Goal: Task Accomplishment & Management: Use online tool/utility

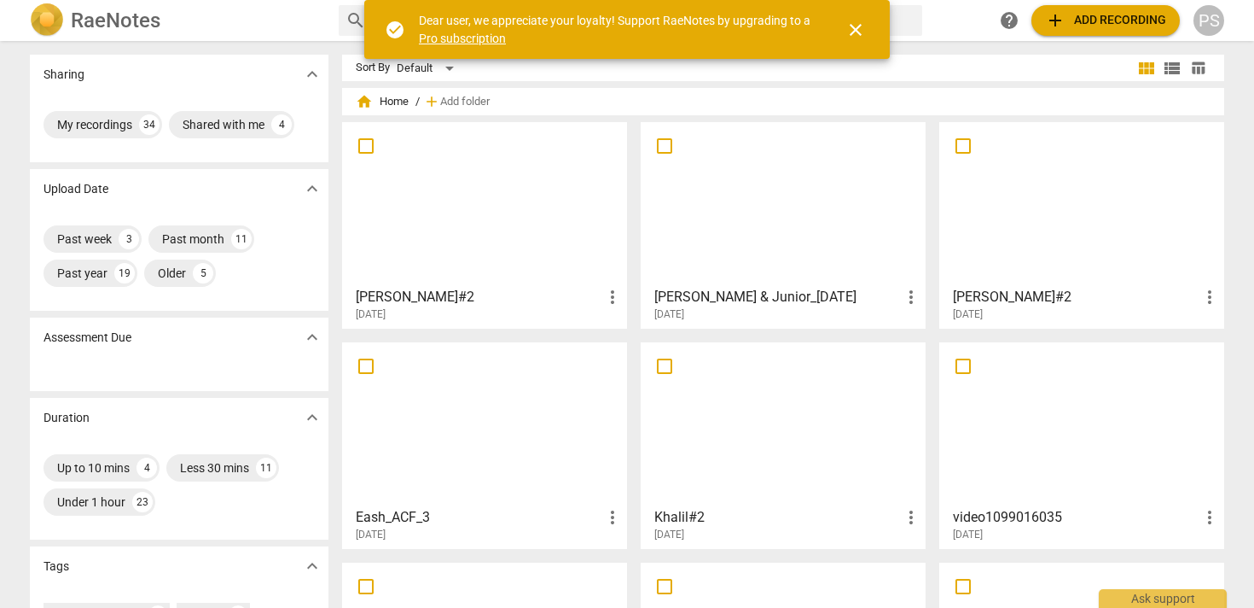
click at [1094, 19] on span "add Add recording" at bounding box center [1105, 20] width 121 height 20
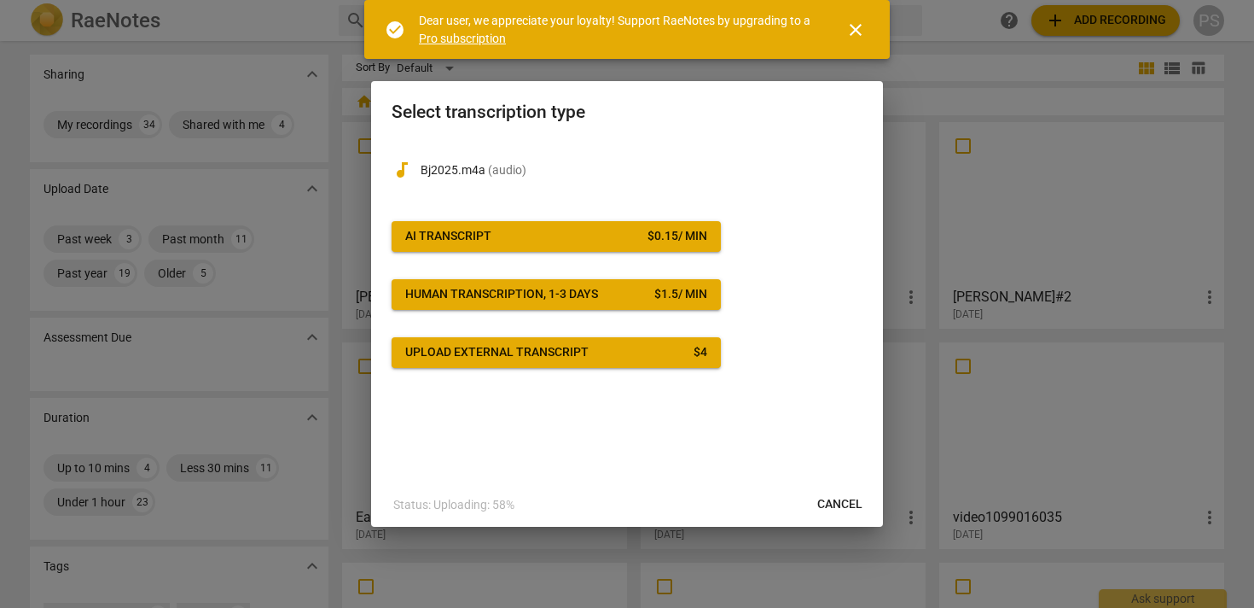
click at [537, 233] on span "AI Transcript $ 0.15 / min" at bounding box center [556, 236] width 302 height 17
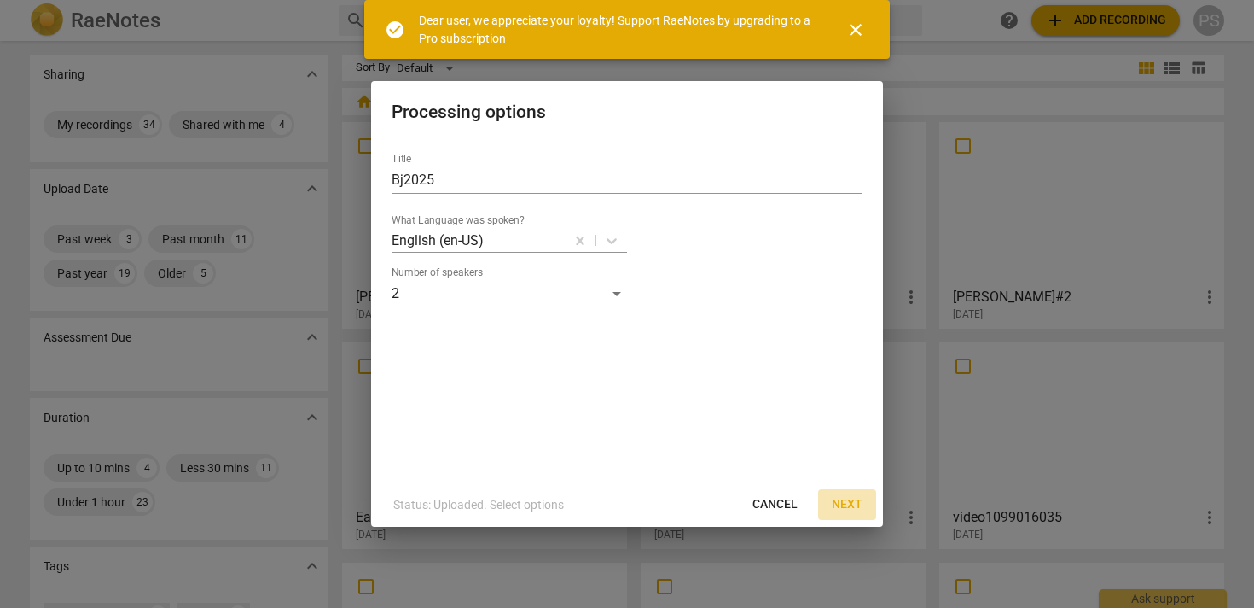
click at [852, 508] on span "Next" at bounding box center [847, 504] width 31 height 17
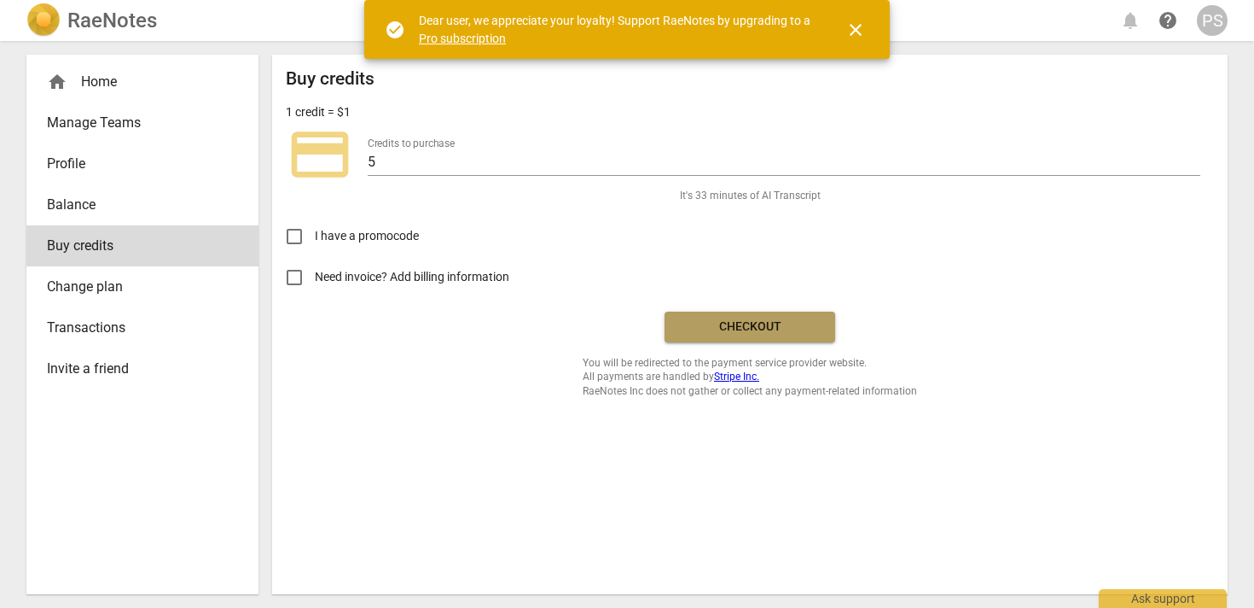
click at [744, 322] on span "Checkout" at bounding box center [749, 326] width 143 height 17
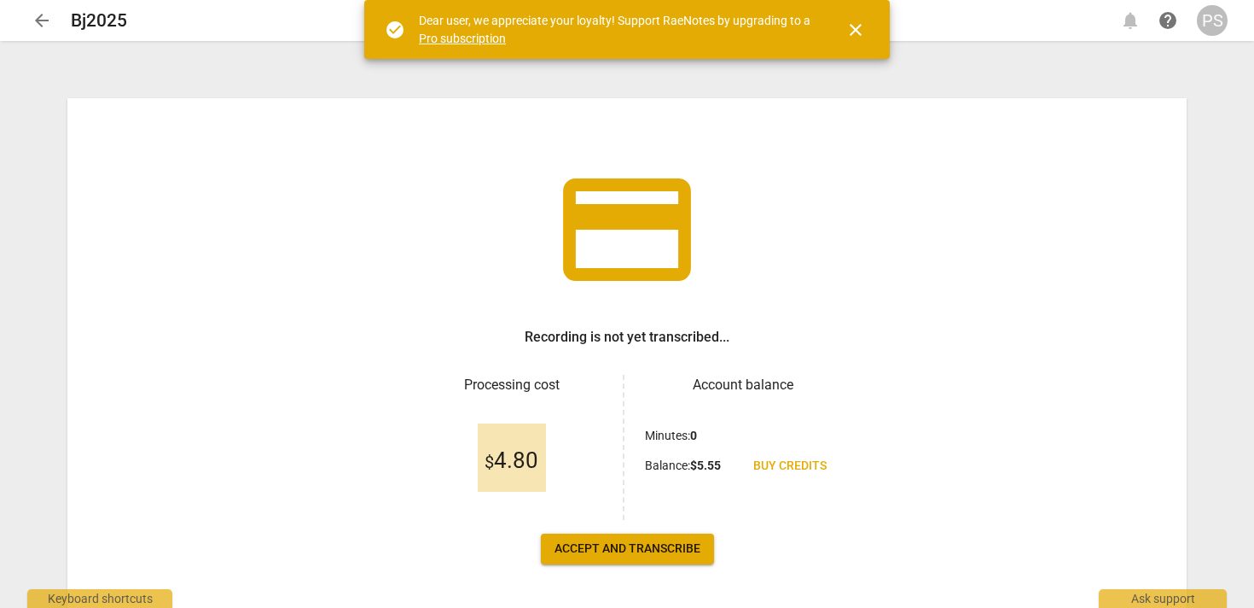
click at [667, 550] on span "Accept and transcribe" at bounding box center [628, 548] width 146 height 17
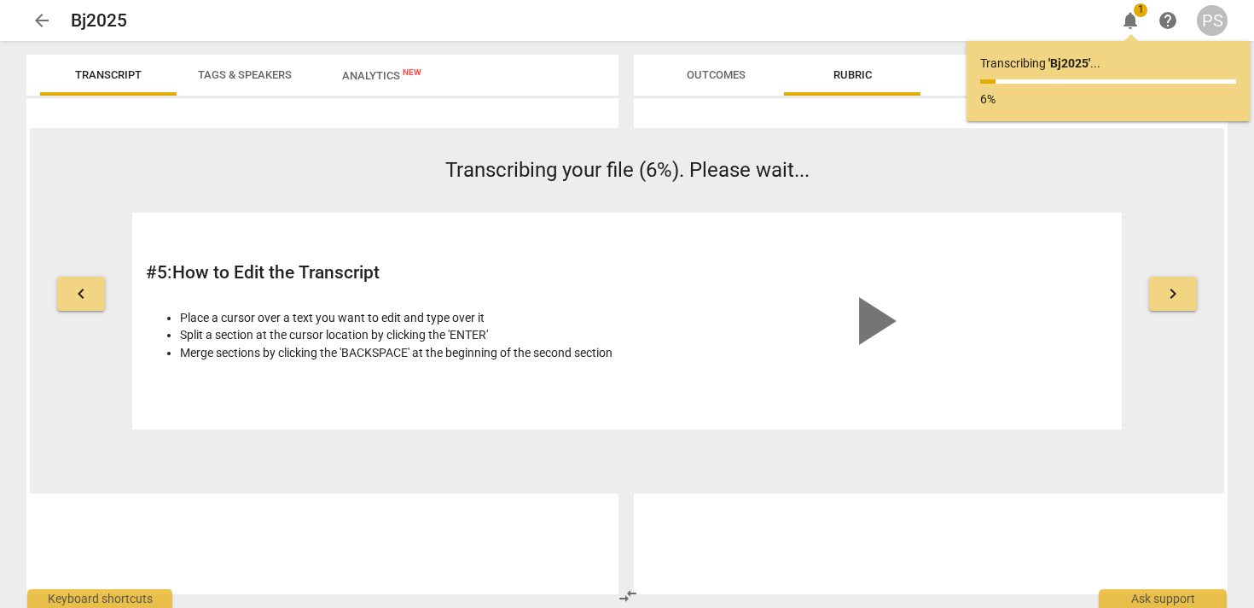
click at [1049, 380] on div "play_arrow" at bounding box center [873, 320] width 472 height 189
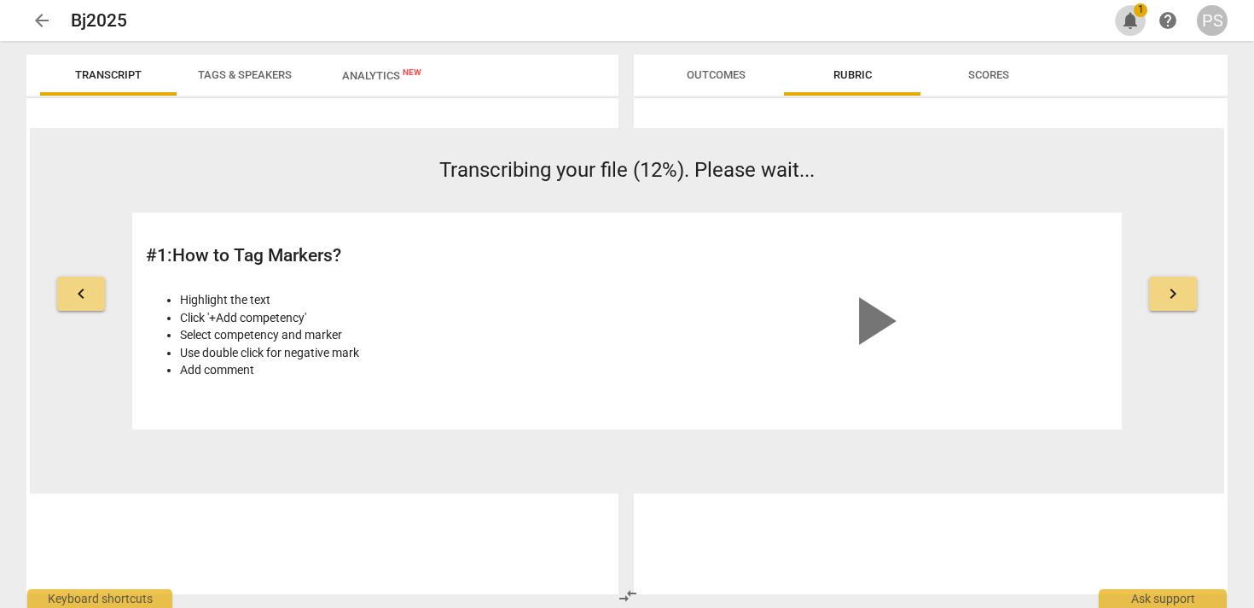
click at [1133, 16] on span "notifications" at bounding box center [1130, 20] width 20 height 20
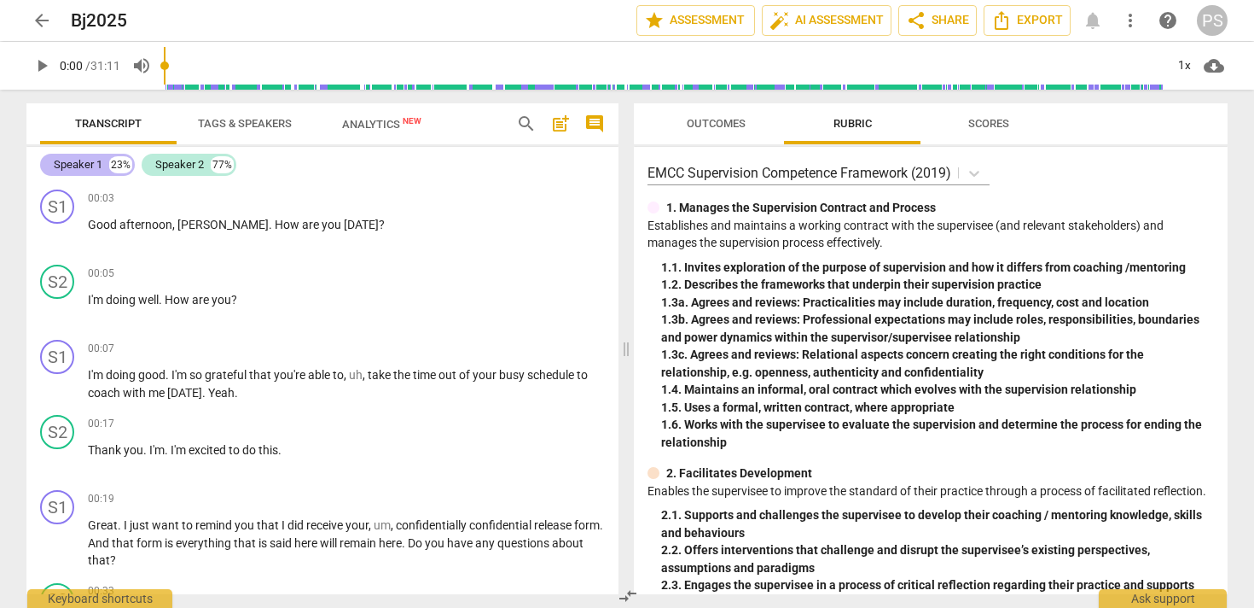
click at [110, 161] on div "23%" at bounding box center [120, 164] width 23 height 17
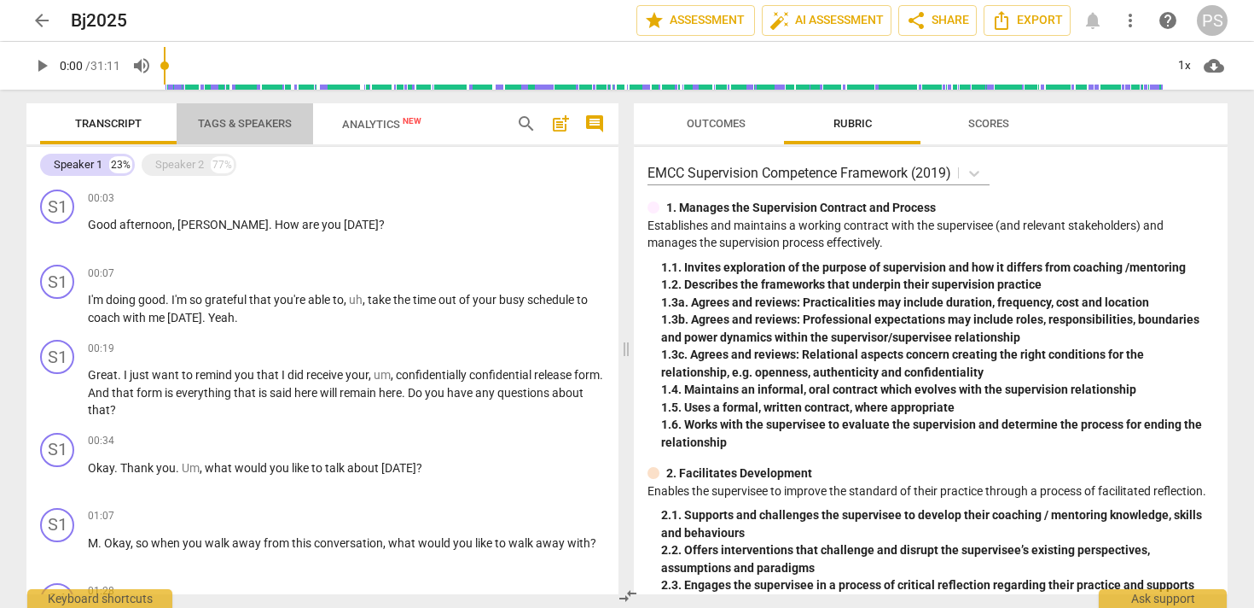
click at [246, 121] on span "Tags & Speakers" at bounding box center [245, 123] width 94 height 13
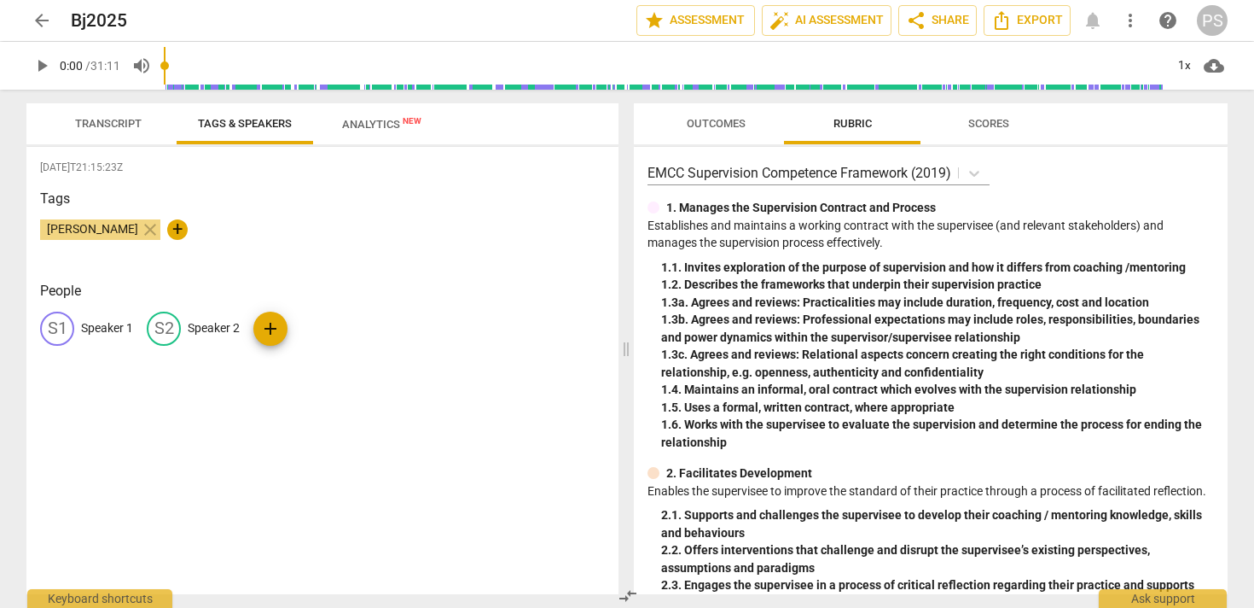
click at [97, 327] on p "Speaker 1" at bounding box center [107, 328] width 52 height 18
type input "Barbara"
click at [305, 329] on p "Speaker 2" at bounding box center [325, 328] width 52 height 18
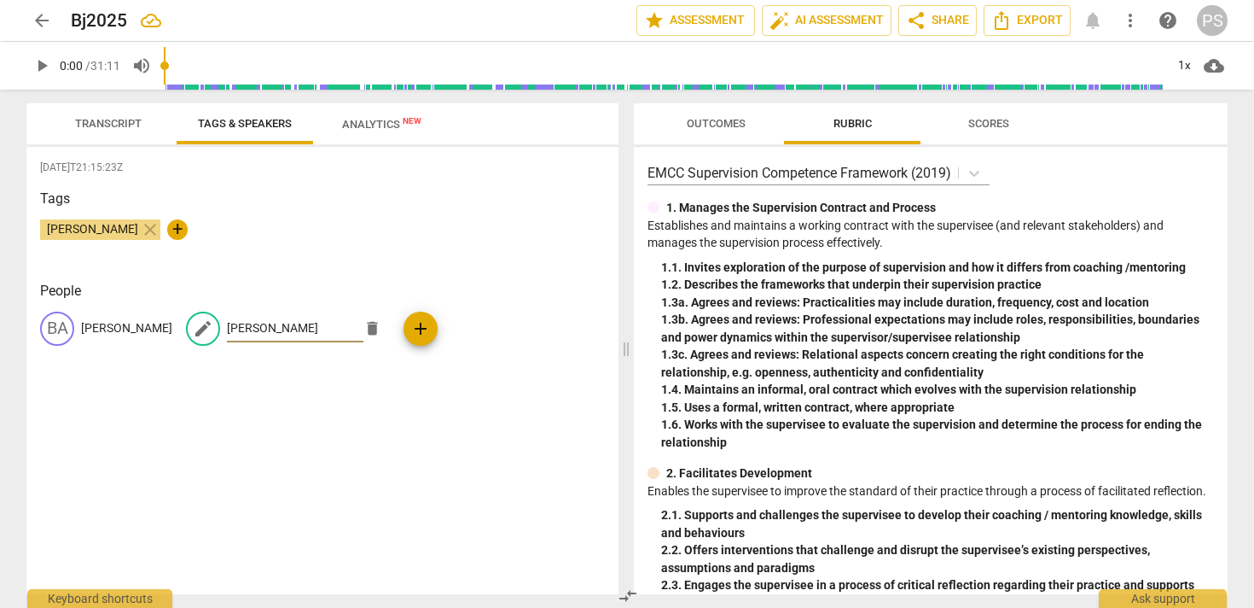
type input "Michelle"
click at [105, 120] on span "Transcript" at bounding box center [108, 123] width 67 height 13
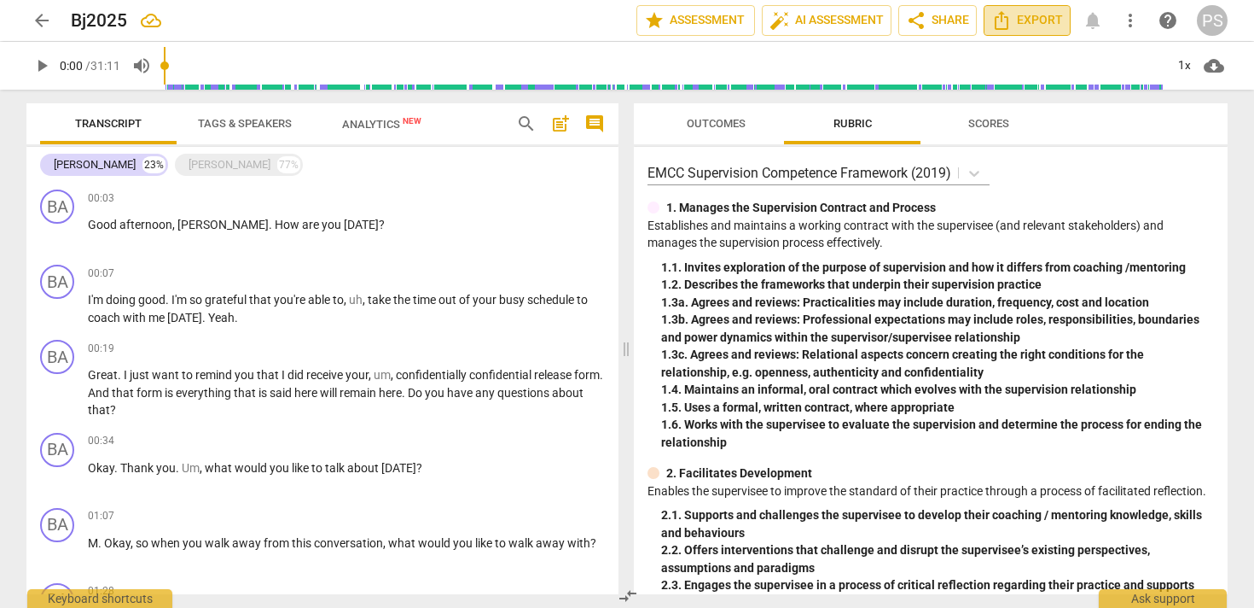
click at [1036, 20] on span "Export" at bounding box center [1028, 20] width 72 height 20
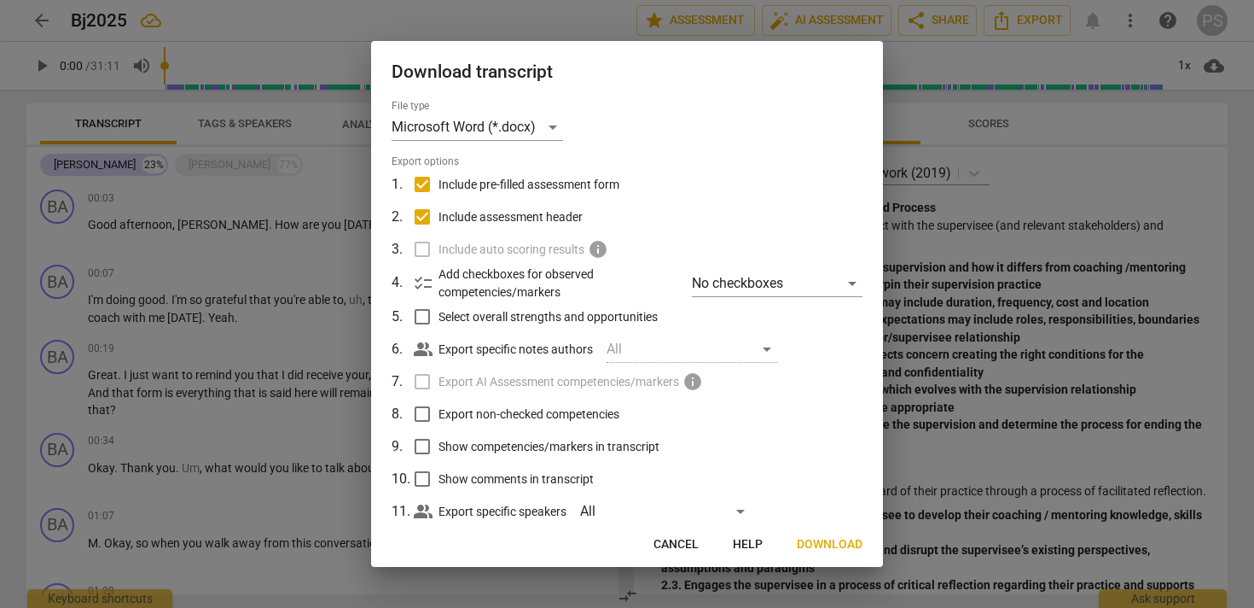
click at [824, 545] on span "Download" at bounding box center [830, 544] width 66 height 17
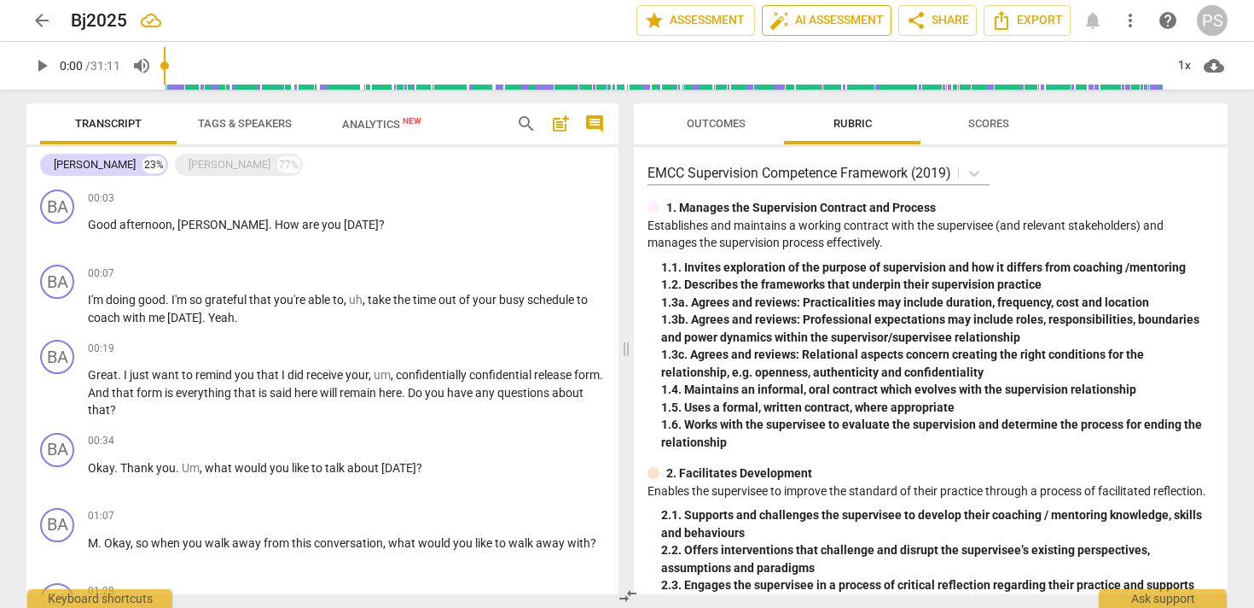
click at [800, 18] on span "auto_fix_high AI Assessment" at bounding box center [827, 20] width 114 height 20
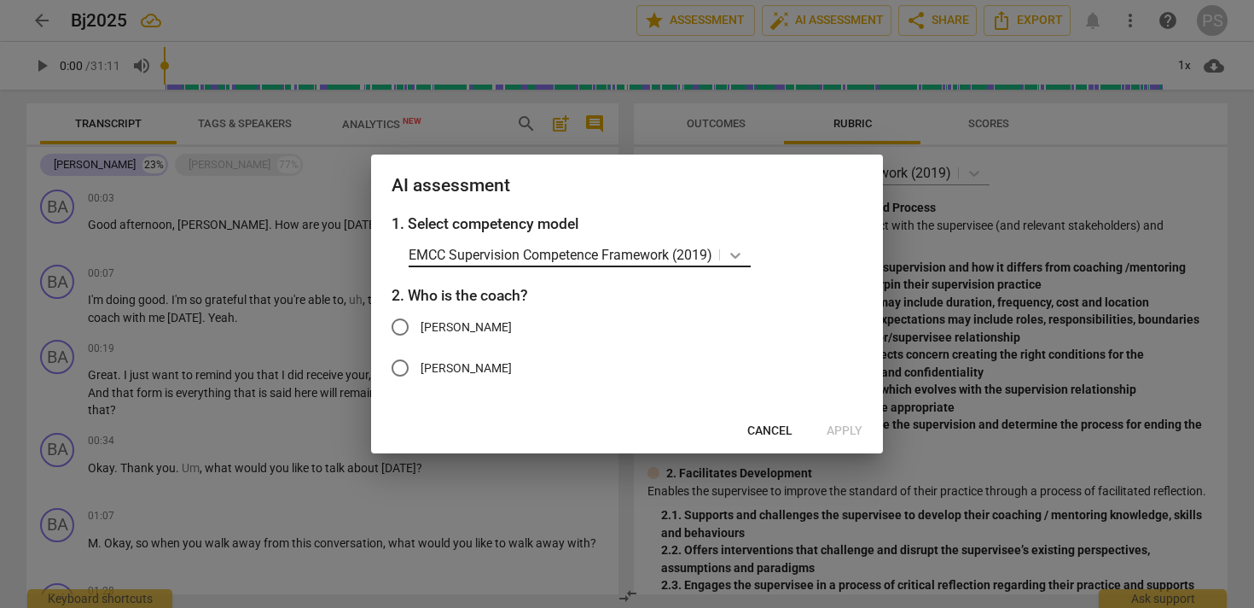
click at [747, 256] on div at bounding box center [735, 254] width 31 height 25
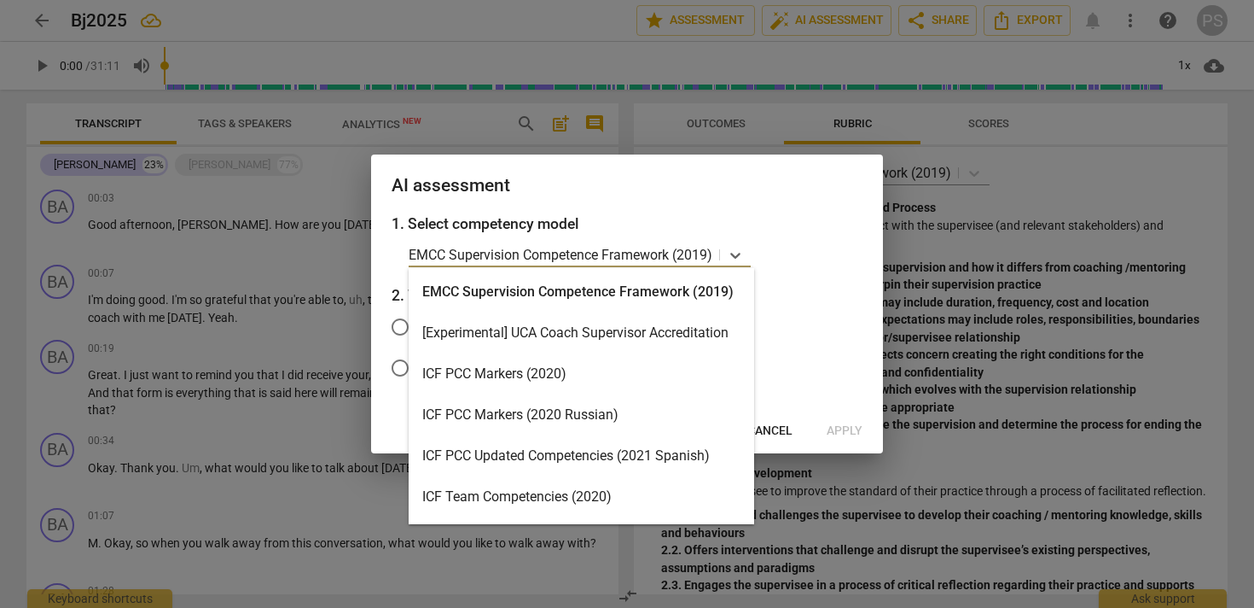
click at [682, 367] on div "ICF PCC Markers (2020)" at bounding box center [582, 373] width 346 height 41
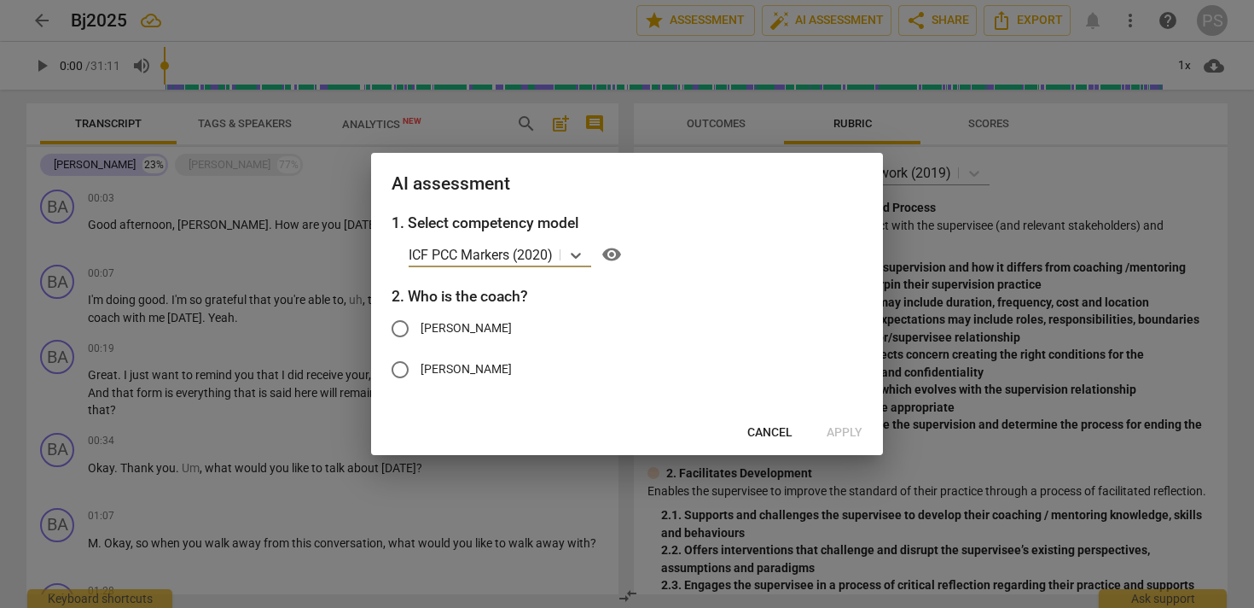
click at [406, 326] on input "Barbara" at bounding box center [400, 328] width 41 height 41
radio input "true"
click at [846, 433] on span "Apply" at bounding box center [845, 432] width 36 height 17
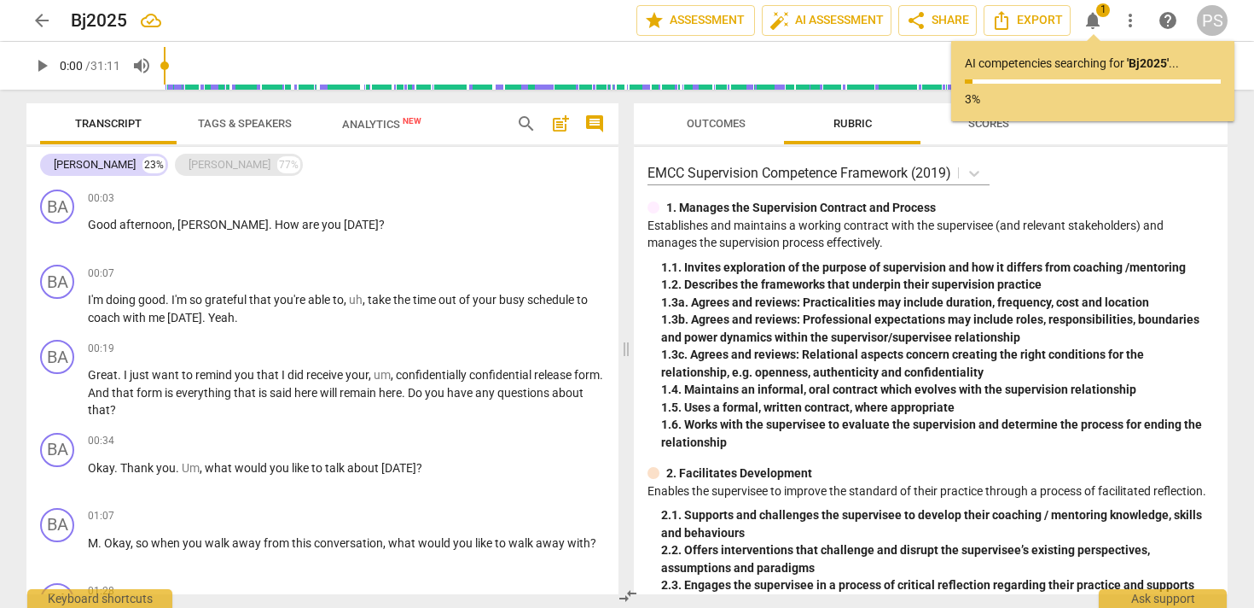
click at [187, 164] on div "Michelle 77%" at bounding box center [239, 165] width 128 height 22
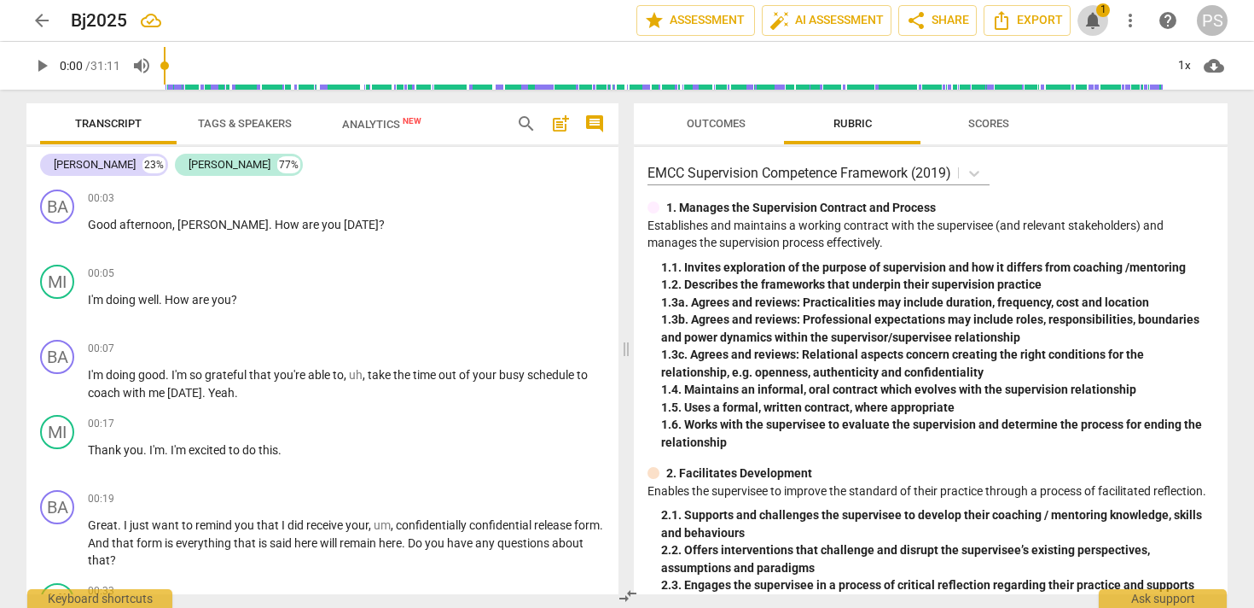
click at [1094, 20] on span "notifications" at bounding box center [1093, 20] width 20 height 20
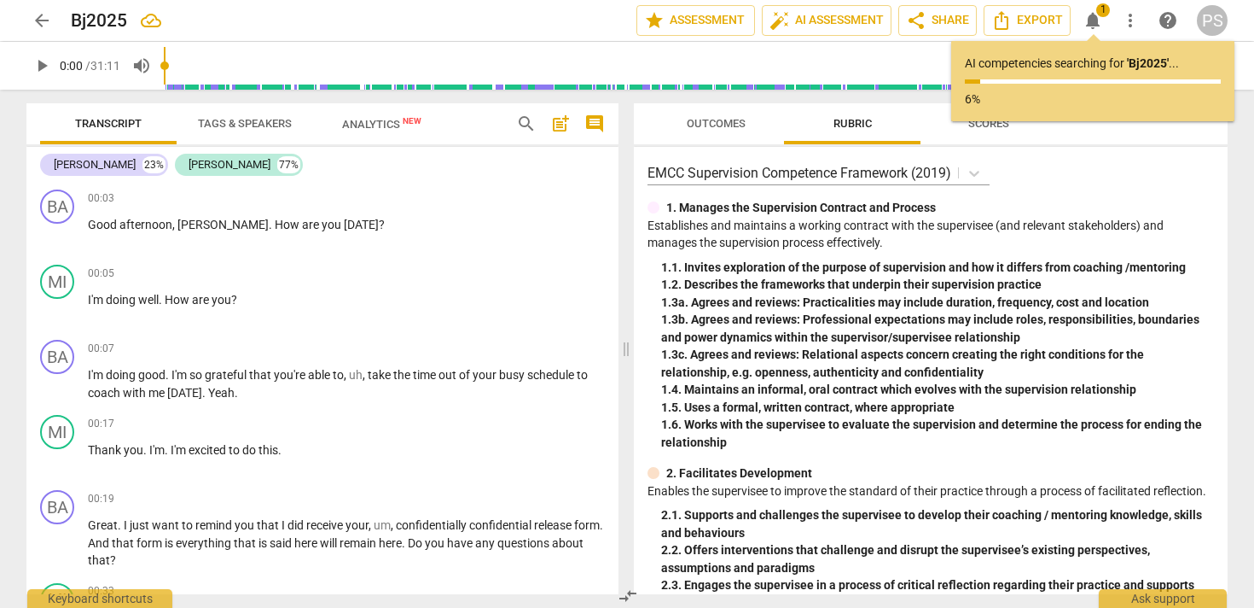
click at [16, 311] on div "Transcript Tags & Speakers Analytics New search post_add comment Barbara 23% Mi…" at bounding box center [319, 349] width 613 height 518
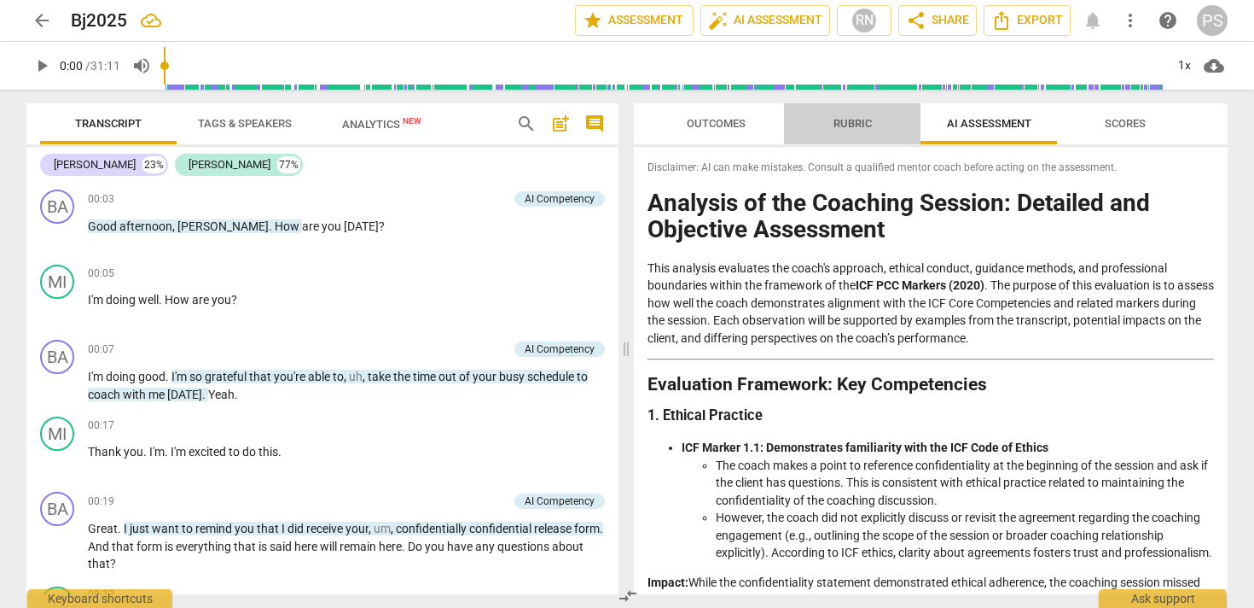
click at [856, 124] on span "Rubric" at bounding box center [853, 123] width 38 height 13
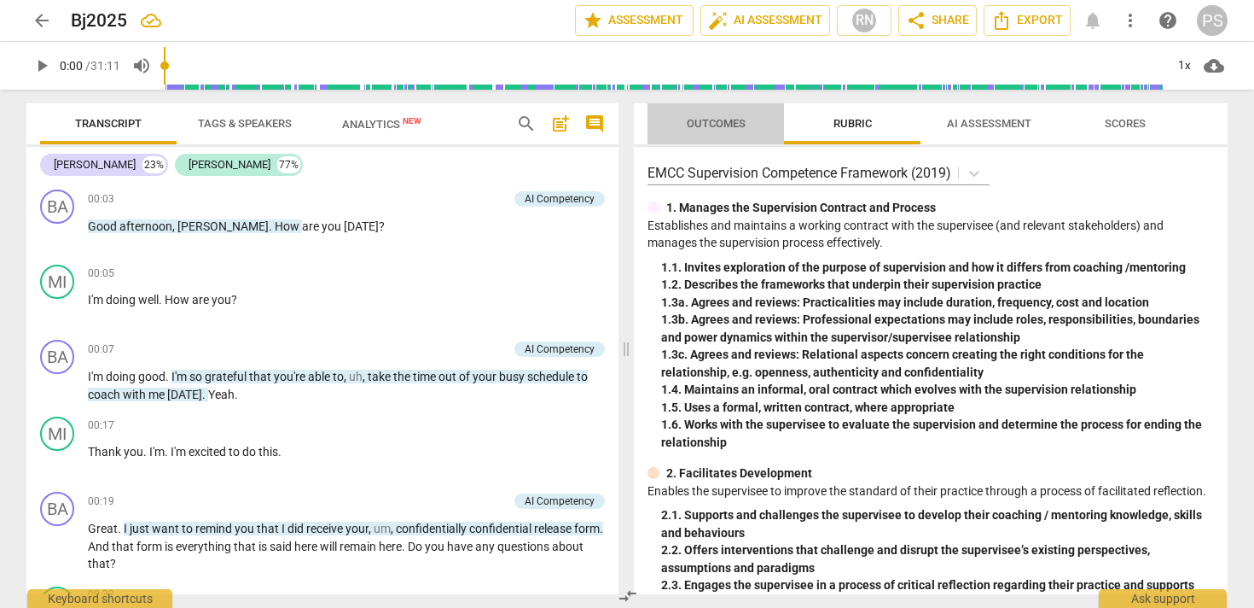
click at [736, 125] on span "Outcomes" at bounding box center [716, 123] width 59 height 13
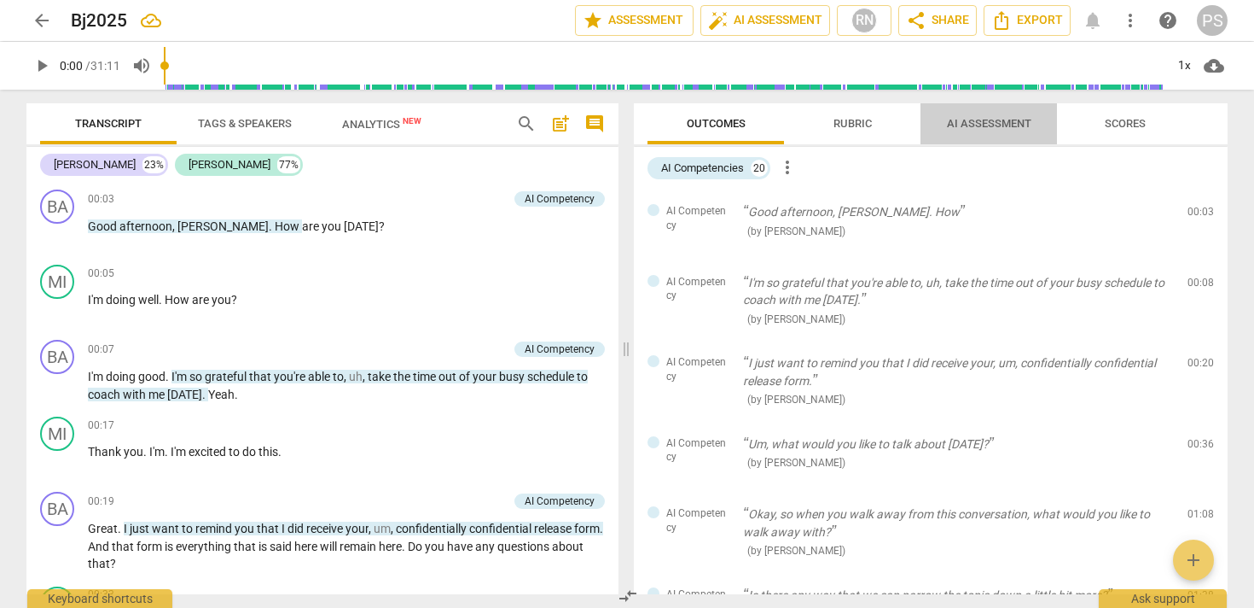
click at [957, 129] on span "AI Assessment" at bounding box center [989, 123] width 84 height 13
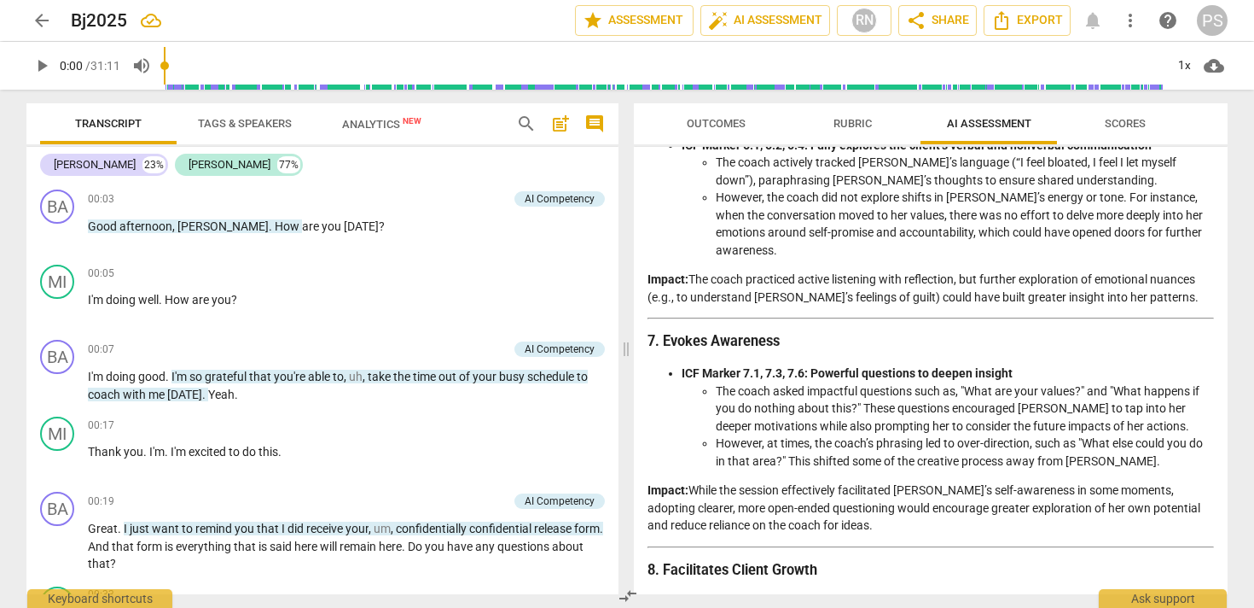
scroll to position [1603, 0]
click at [737, 129] on span "Outcomes" at bounding box center [716, 123] width 59 height 13
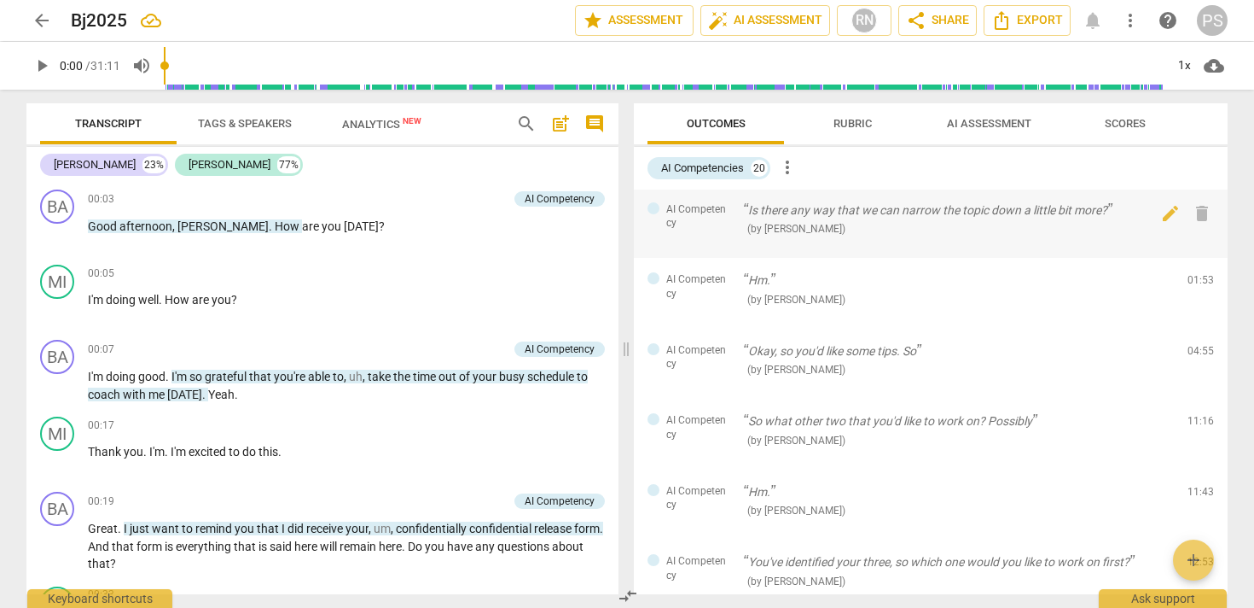
scroll to position [387, 0]
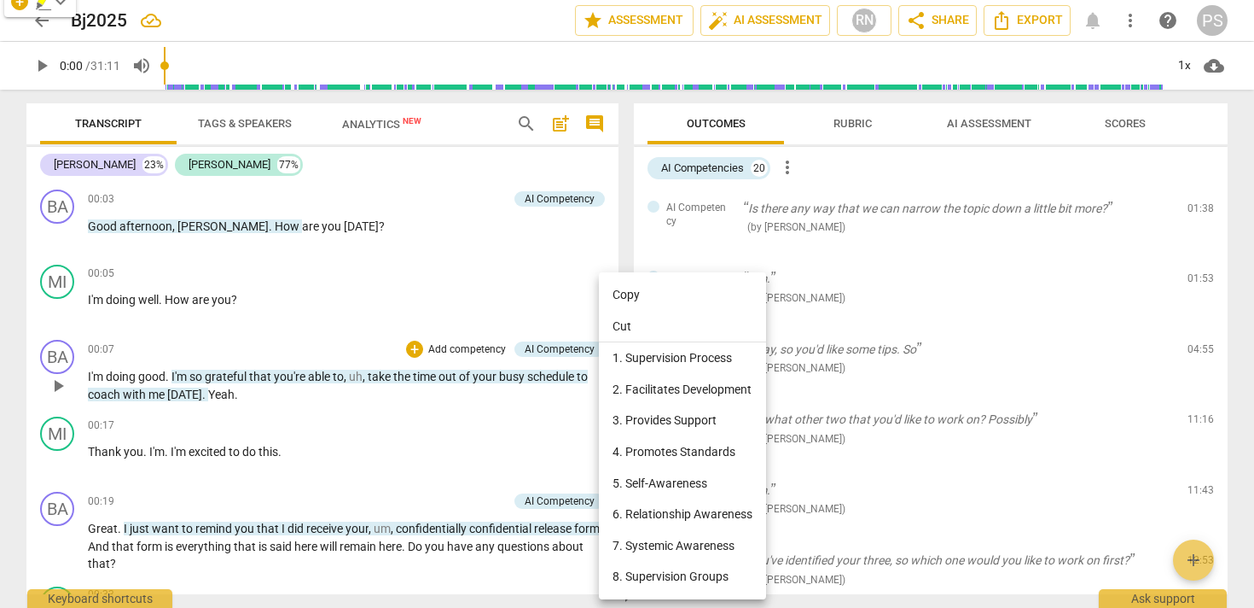
click at [471, 334] on div at bounding box center [627, 304] width 1254 height 608
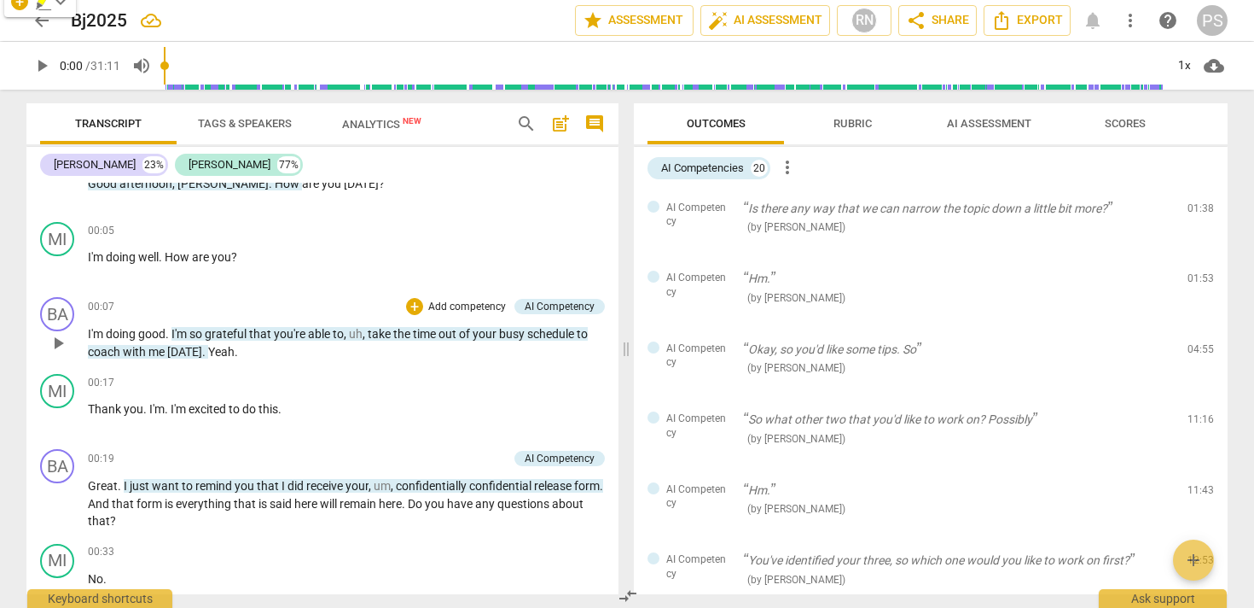
scroll to position [44, 0]
click at [39, 66] on span "play_arrow" at bounding box center [42, 65] width 20 height 20
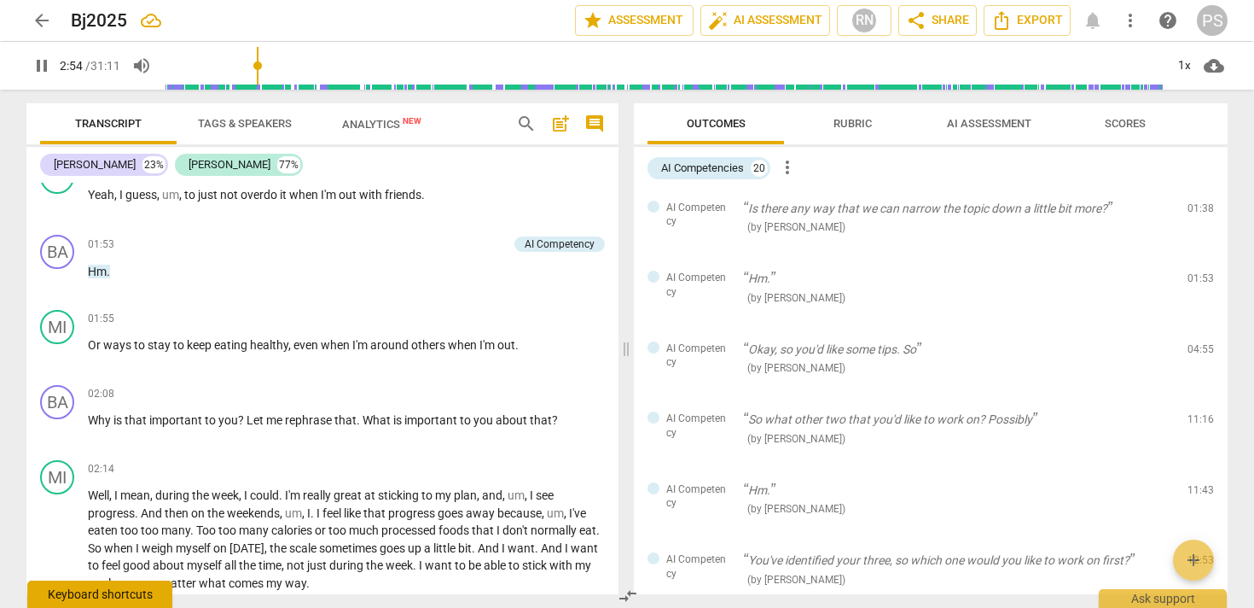
scroll to position [1374, 0]
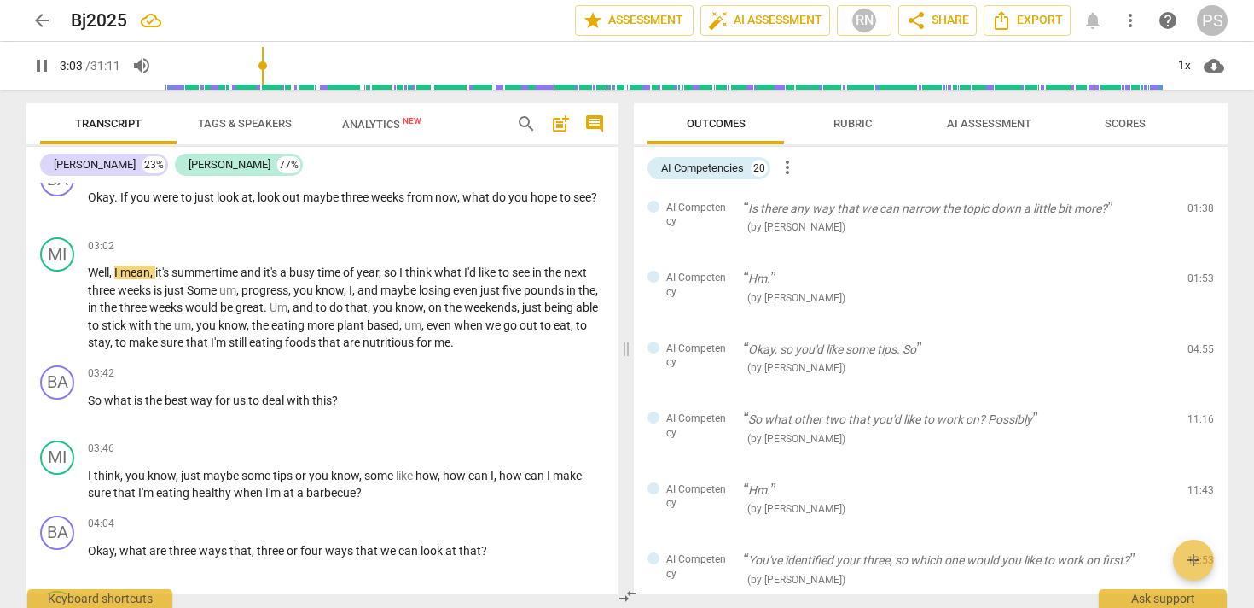
click at [44, 70] on span "pause" at bounding box center [42, 65] width 20 height 20
type input "184"
